Goal: Task Accomplishment & Management: Complete application form

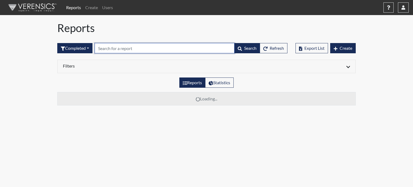
click at [175, 48] on input "text" at bounding box center [165, 48] width 140 height 10
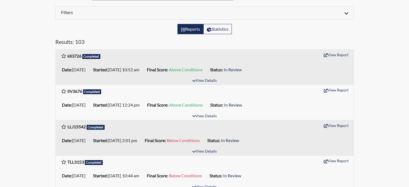
scroll to position [54, 0]
type input "llj1542"
click at [336, 125] on button "View Report" at bounding box center [337, 125] width 30 height 8
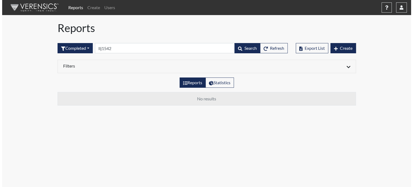
scroll to position [0, 0]
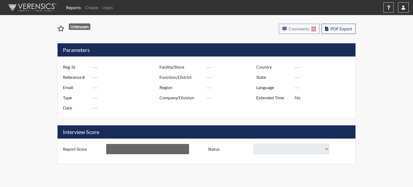
type input "LLJ15542"
type input "50784"
type input "---"
type input "Corrections Pre-Employment"
type input "[DATE]"
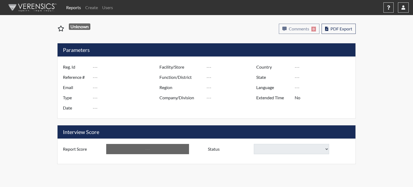
type input "Dodge SP"
type input "[GEOGRAPHIC_DATA]"
type input "[US_STATE]"
type input "English"
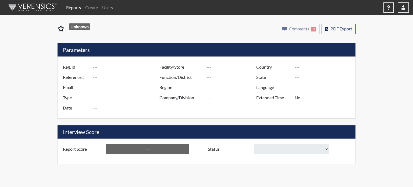
type input "Below Conditions"
select select
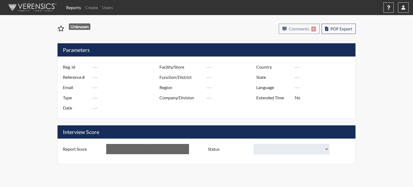
select select
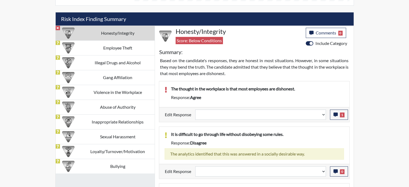
scroll to position [323, 0]
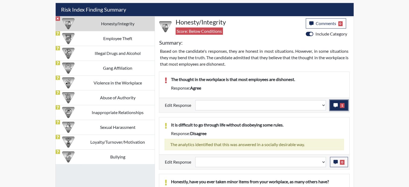
click at [333, 101] on button "1" at bounding box center [339, 105] width 18 height 10
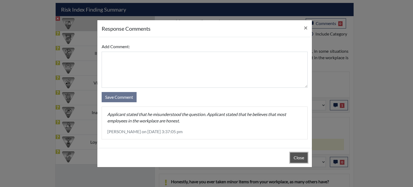
click at [301, 153] on button "Close" at bounding box center [298, 158] width 17 height 10
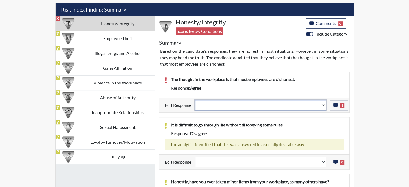
click at [322, 103] on select "Question is not relevant. Results will be updated. Reasonable explanation provi…" at bounding box center [260, 105] width 131 height 10
select select "reasonable-explanation-provided"
click at [195, 100] on select "Question is not relevant. Results will be updated. Reasonable explanation provi…" at bounding box center [260, 105] width 131 height 10
select select
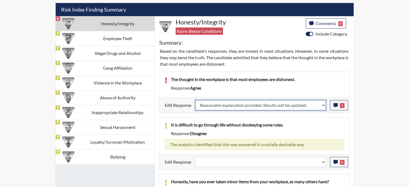
select select
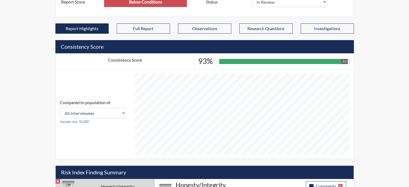
select select
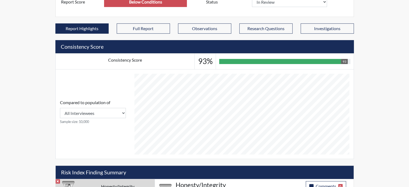
select select
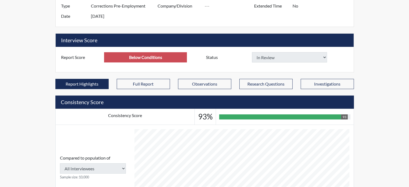
scroll to position [81, 0]
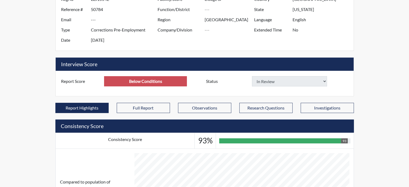
type input "Above Conditions"
select select
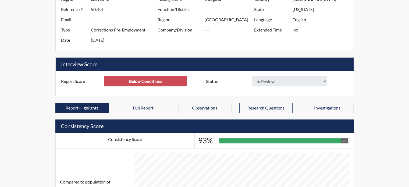
select select
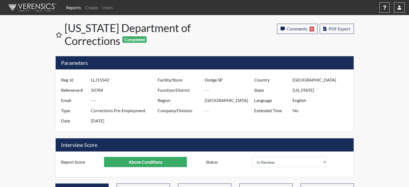
scroll to position [89, 224]
click at [289, 32] on button "Comments 0" at bounding box center [297, 29] width 41 height 10
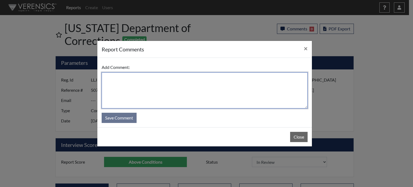
drag, startPoint x: 281, startPoint y: 84, endPoint x: 287, endPoint y: 83, distance: 6.3
click at [282, 84] on textarea at bounding box center [205, 90] width 206 height 36
type textarea "SL [DATE]"
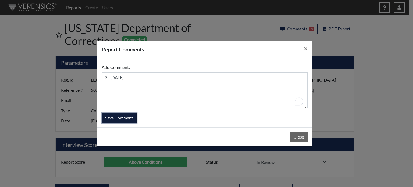
click at [116, 118] on button "Save Comment" at bounding box center [119, 118] width 35 height 10
select select
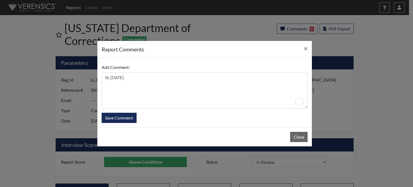
select select
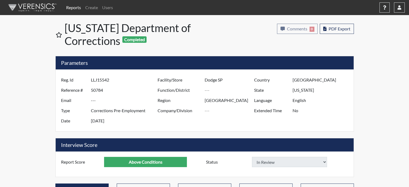
select select
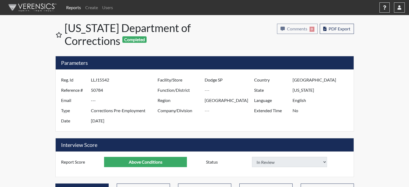
select select
